Goal: Information Seeking & Learning: Understand process/instructions

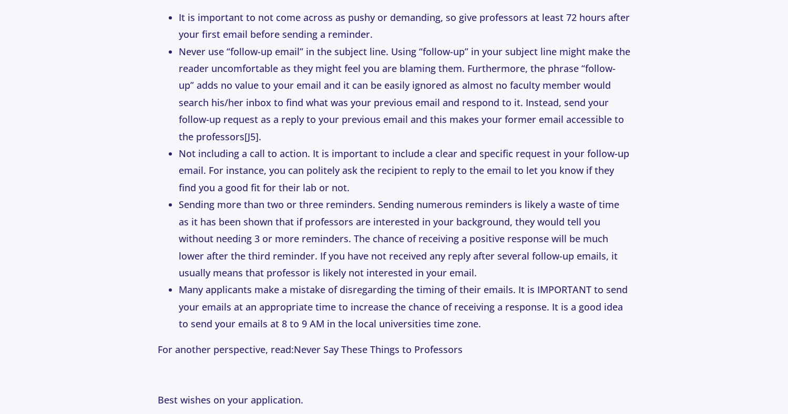
scroll to position [2490, 0]
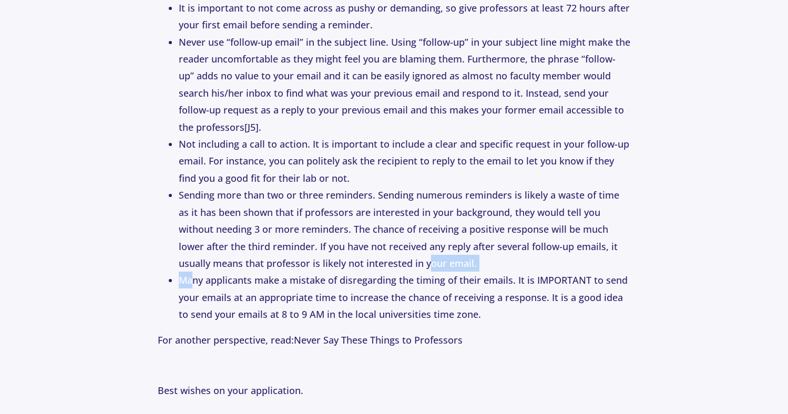
drag, startPoint x: 195, startPoint y: 267, endPoint x: 393, endPoint y: 250, distance: 199.0
click at [393, 250] on ul "It is important to not come across as pushy or demanding, so give professors at…" at bounding box center [394, 161] width 473 height 324
click at [403, 272] on li "Many applicants make a mistake of disregarding the timing of their emails. It i…" at bounding box center [405, 297] width 452 height 51
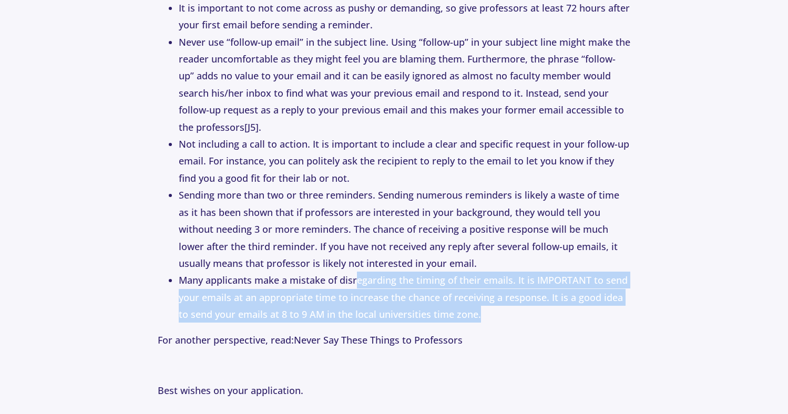
drag, startPoint x: 358, startPoint y: 261, endPoint x: 480, endPoint y: 295, distance: 126.9
click at [480, 295] on li "Many applicants make a mistake of disregarding the timing of their emails. It i…" at bounding box center [405, 297] width 452 height 51
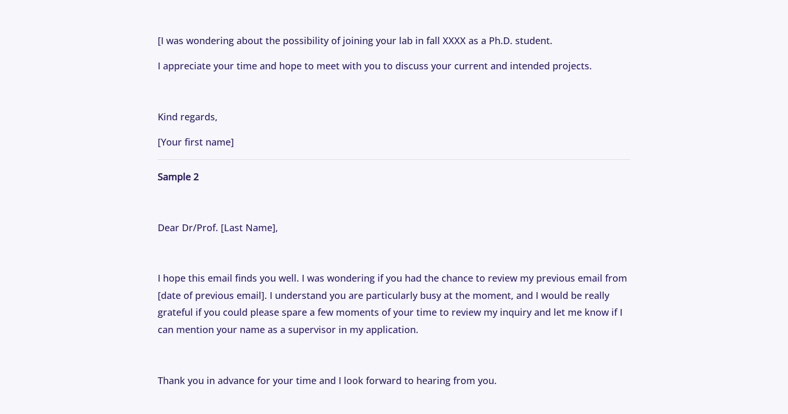
scroll to position [1544, 0]
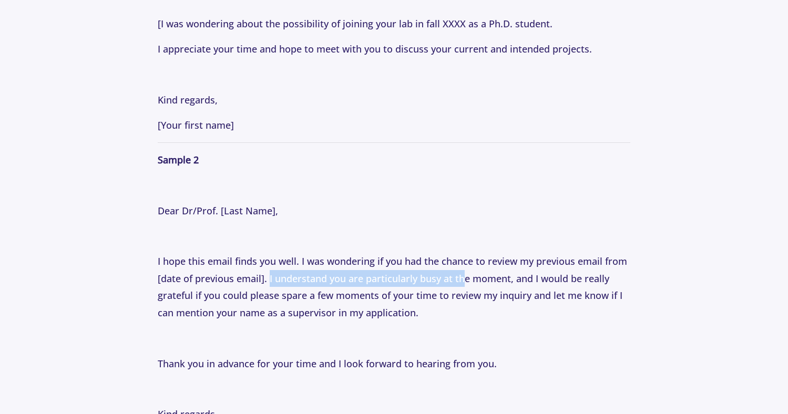
drag, startPoint x: 268, startPoint y: 269, endPoint x: 465, endPoint y: 269, distance: 196.7
click at [465, 269] on p "I hope this email finds you well. I was wondering if you had the chance to revi…" at bounding box center [394, 287] width 473 height 68
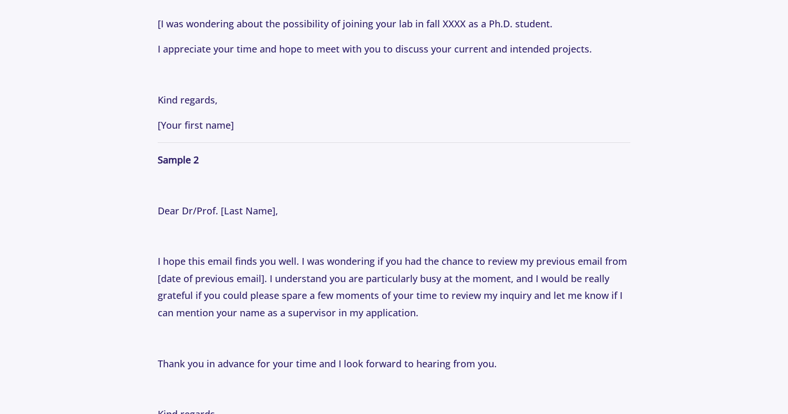
click at [515, 241] on p "Have you ever sent an email to a faculty member and not received a response? If…" at bounding box center [394, 198] width 473 height 2344
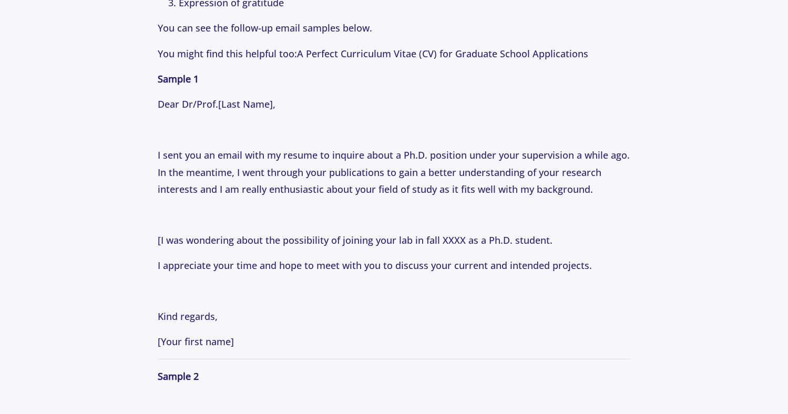
scroll to position [1327, 0]
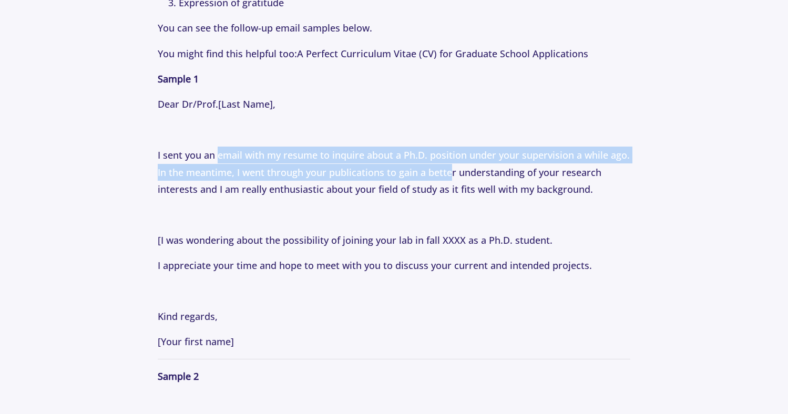
drag, startPoint x: 219, startPoint y: 145, endPoint x: 452, endPoint y: 168, distance: 234.2
click at [452, 168] on p "I sent you an email with my resume to inquire about a Ph.D. position under your…" at bounding box center [394, 172] width 473 height 51
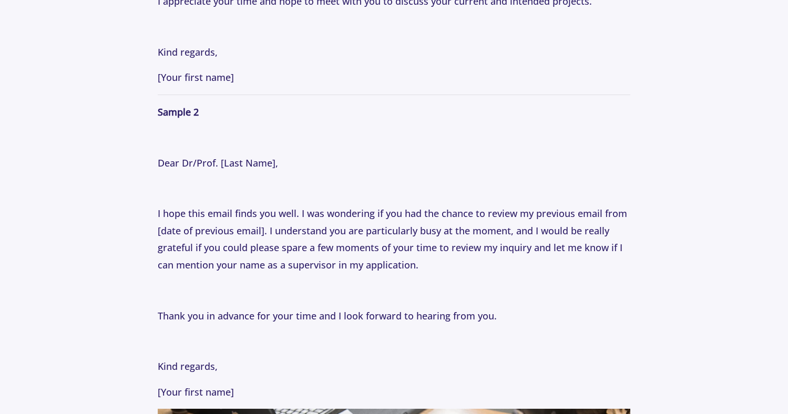
scroll to position [1603, 0]
